Goal: Information Seeking & Learning: Find specific fact

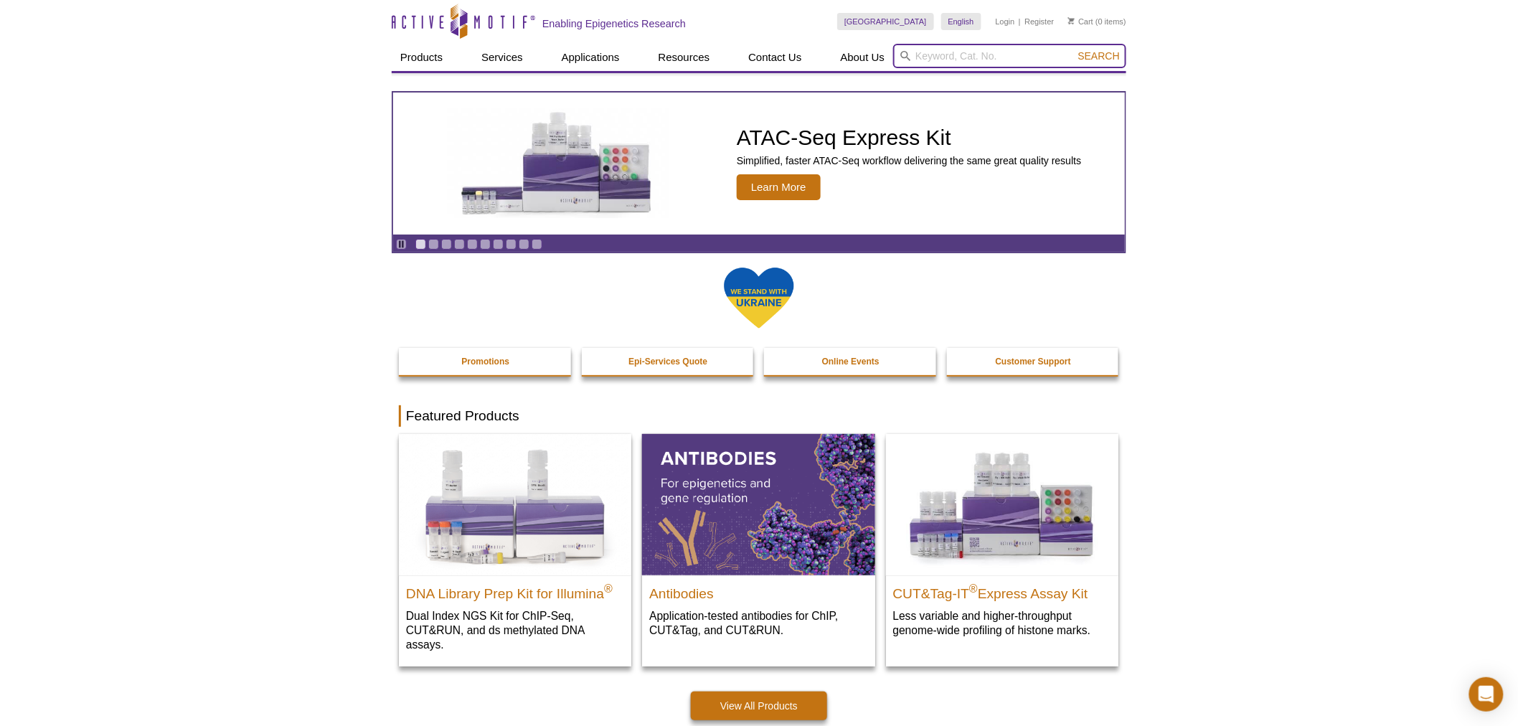
click at [934, 55] on input "search" at bounding box center [1009, 56] width 233 height 24
type input "39194"
click at [1074, 50] on button "Search" at bounding box center [1099, 56] width 50 height 13
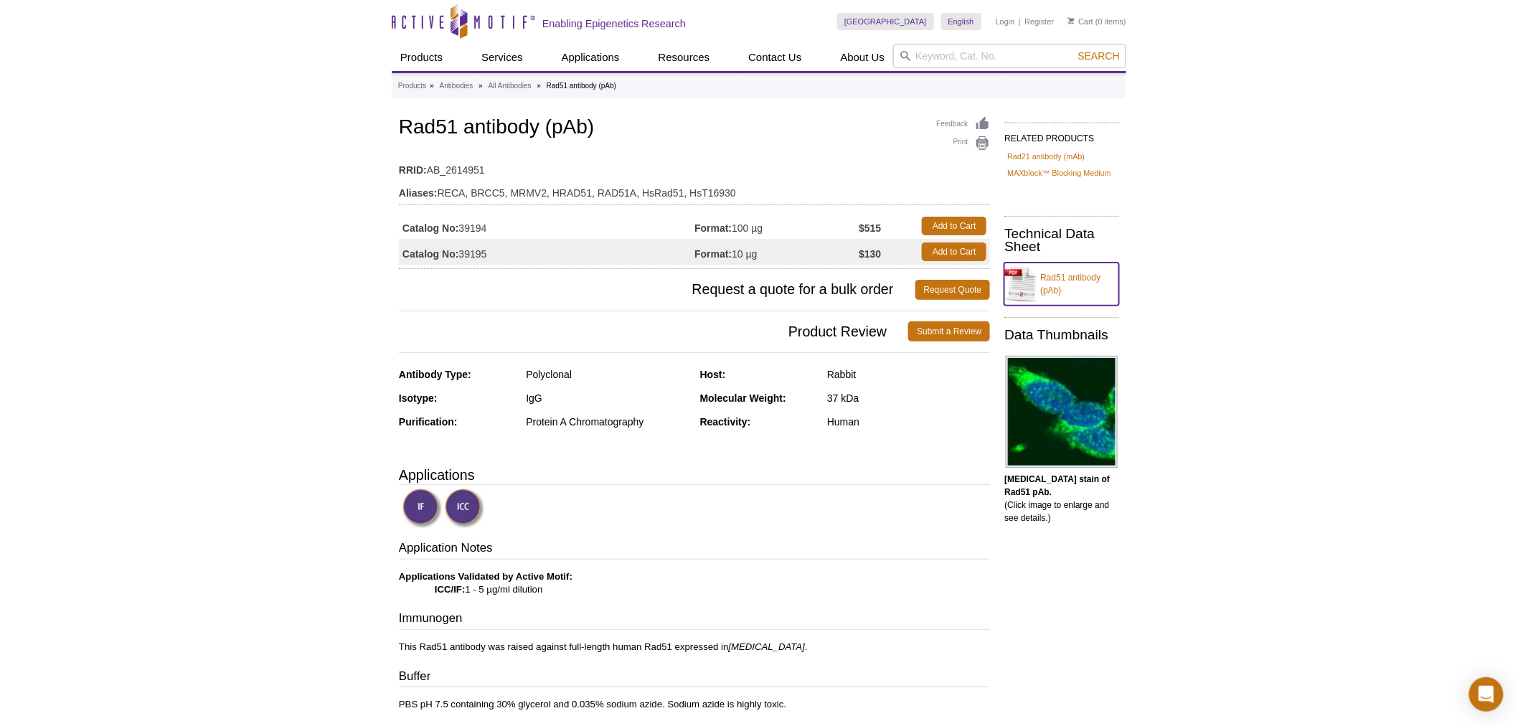
click at [1059, 276] on link "Rad51 antibody (pAb)" at bounding box center [1062, 284] width 115 height 43
click at [980, 58] on input "search" at bounding box center [1009, 56] width 233 height 24
type input "61757"
click at [1074, 50] on button "Search" at bounding box center [1099, 56] width 50 height 13
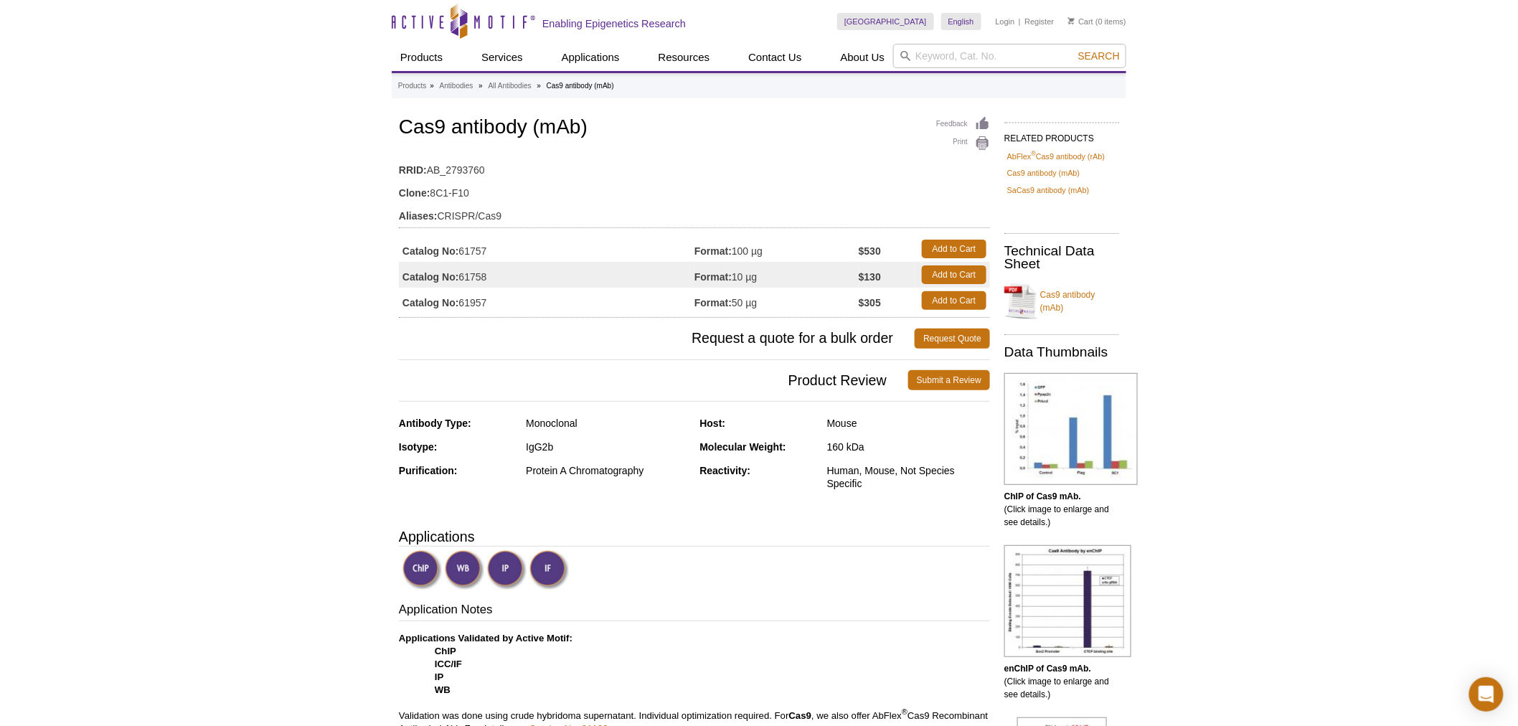
drag, startPoint x: 611, startPoint y: 117, endPoint x: 395, endPoint y: 116, distance: 216.7
copy h1 "Cas9 antibody (mAb)"
